Goal: Information Seeking & Learning: Stay updated

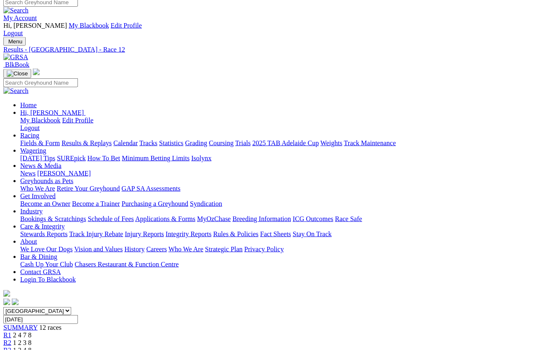
scroll to position [5, 0]
click at [61, 163] on link "News & Media" at bounding box center [40, 166] width 41 height 7
click at [91, 170] on link "[PERSON_NAME]" at bounding box center [63, 173] width 53 height 7
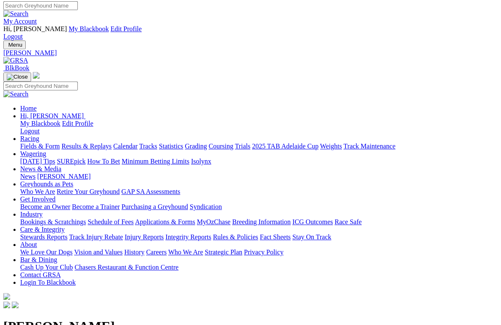
scroll to position [2, 0]
click at [35, 173] on link "News" at bounding box center [27, 176] width 15 height 7
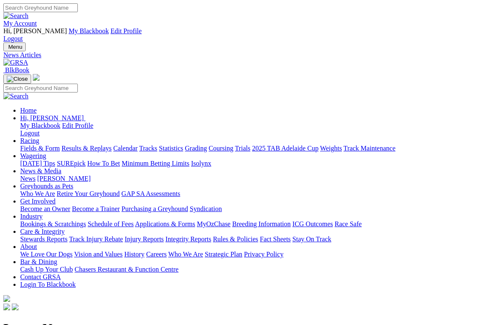
scroll to position [2, 0]
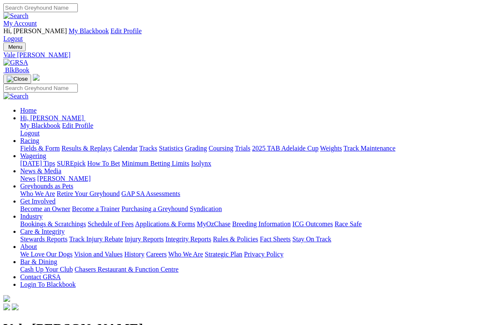
click at [35, 175] on link "News" at bounding box center [27, 178] width 15 height 7
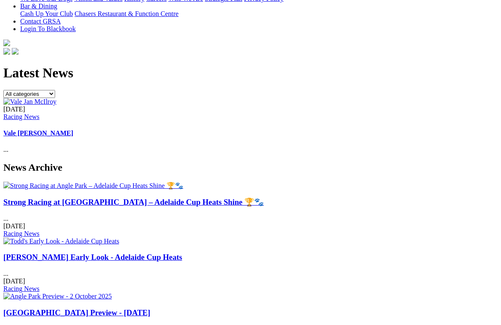
scroll to position [257, 0]
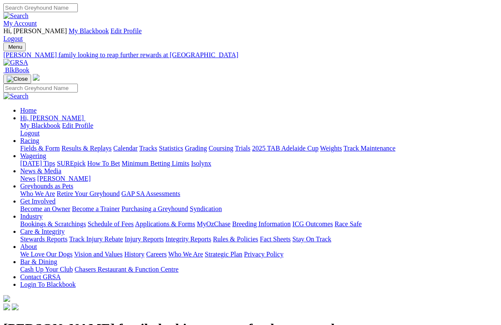
click at [35, 175] on link "News" at bounding box center [27, 178] width 15 height 7
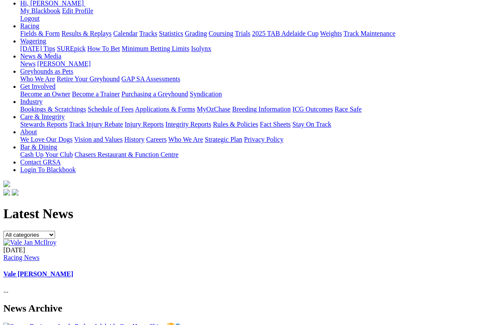
scroll to position [116, 0]
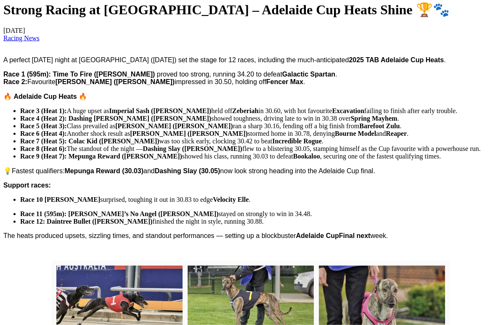
scroll to position [320, 0]
